Goal: Task Accomplishment & Management: Manage account settings

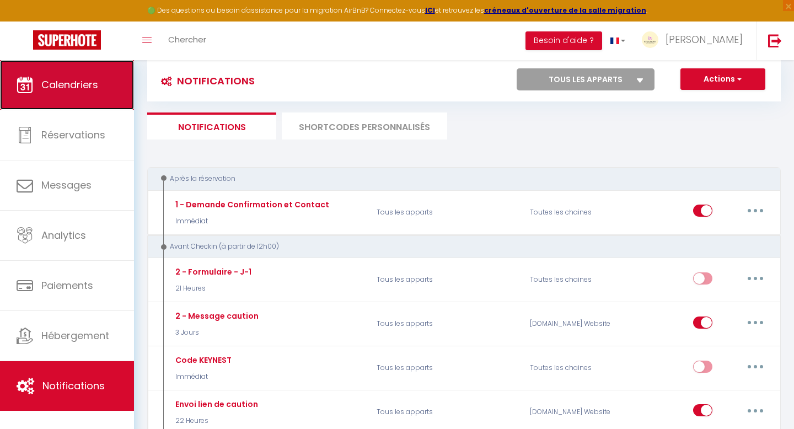
click at [87, 96] on link "Calendriers" at bounding box center [67, 85] width 134 height 50
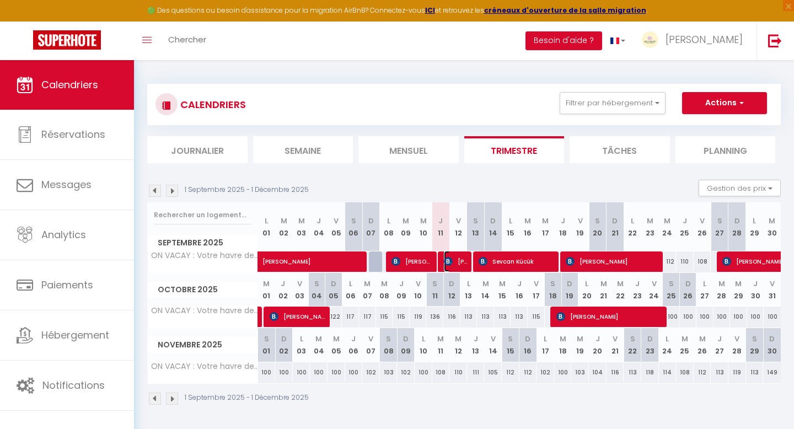
click at [453, 264] on span "[PERSON_NAME]" at bounding box center [456, 261] width 24 height 21
select select "OK"
select select "KO"
select select "0"
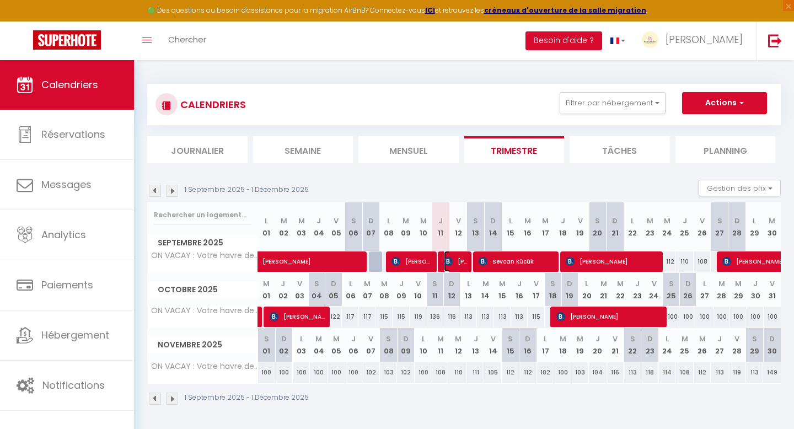
select select "1"
select select
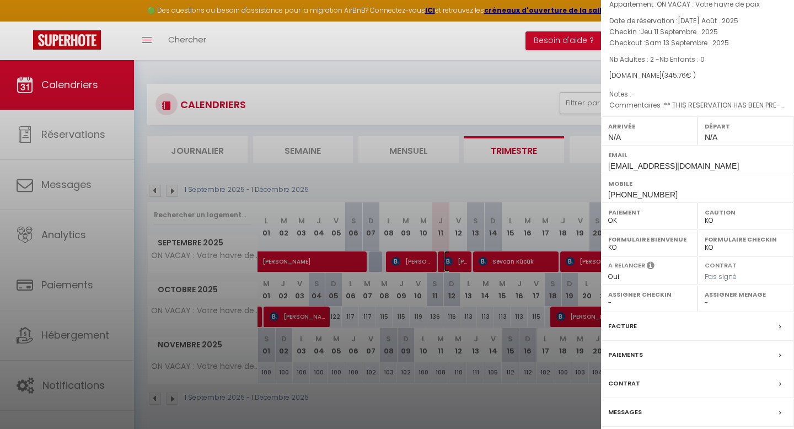
scroll to position [103, 0]
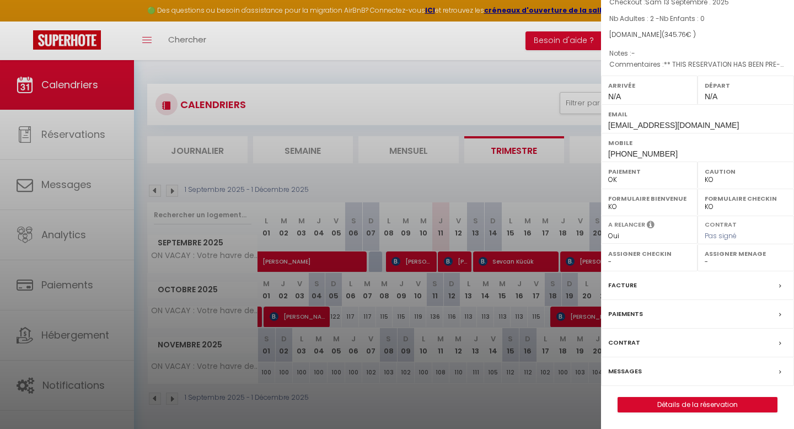
click at [643, 373] on div "Messages" at bounding box center [697, 371] width 193 height 29
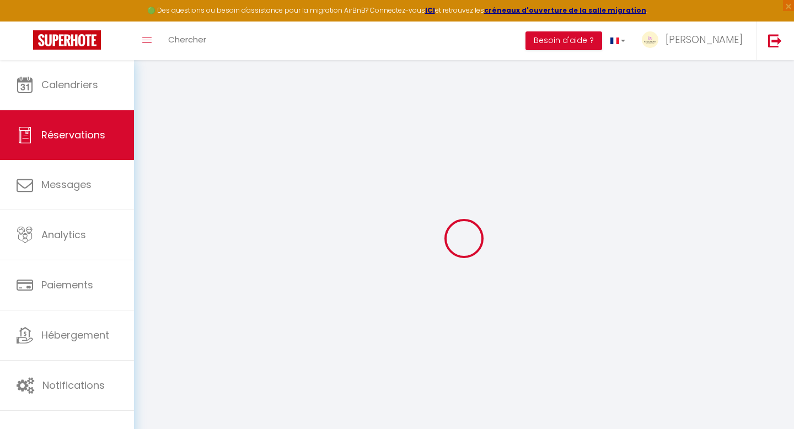
select select
checkbox input "false"
type Comments0 "** THIS RESERVATION HAS BEEN PRE-PAID ** Reservation has a cancellation grace p…"
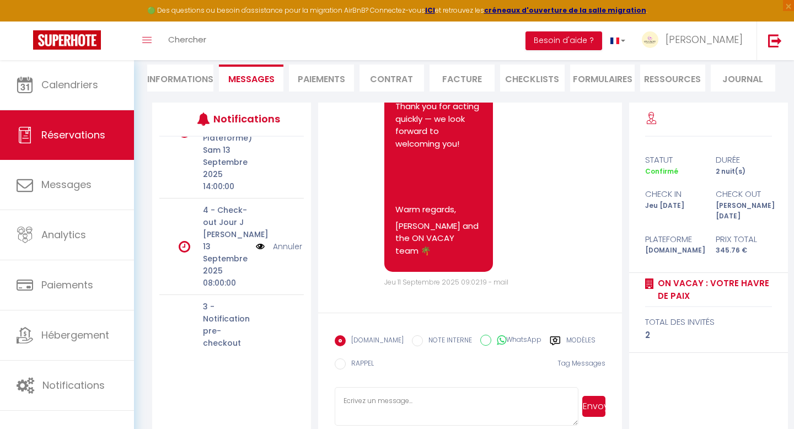
scroll to position [159, 0]
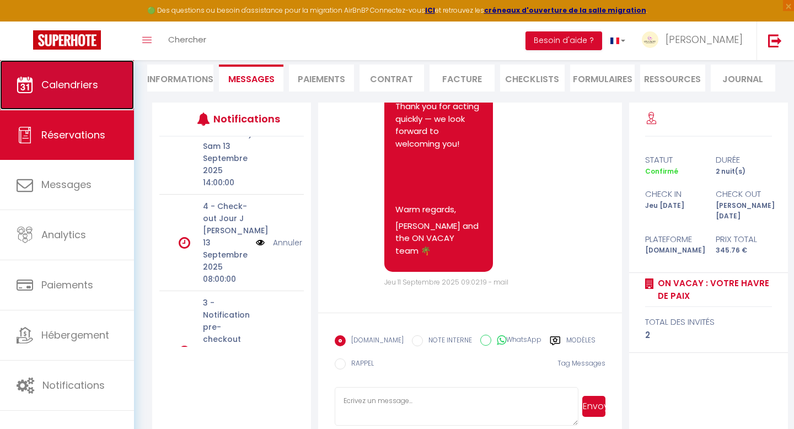
click at [84, 85] on span "Calendriers" at bounding box center [69, 85] width 57 height 14
